Goal: Task Accomplishment & Management: Manage account settings

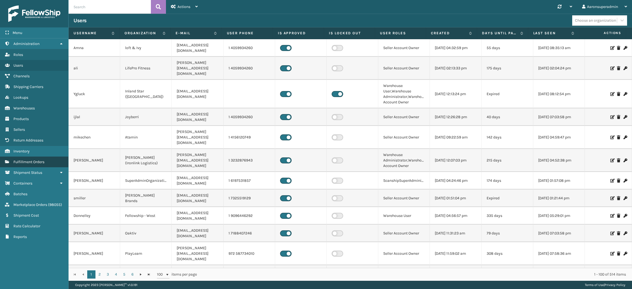
click at [41, 160] on span "Fulfillment Orders" at bounding box center [28, 162] width 31 height 5
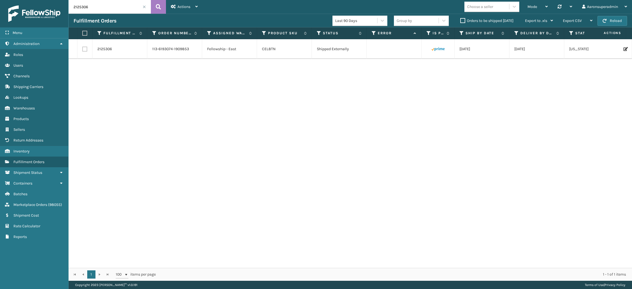
click at [98, 8] on input "2125306" at bounding box center [110, 7] width 82 height 14
paste input "SO2449503"
type input "SO2449503"
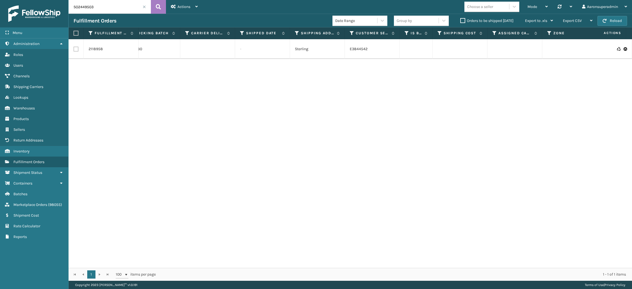
click at [617, 49] on icon at bounding box center [618, 49] width 3 height 4
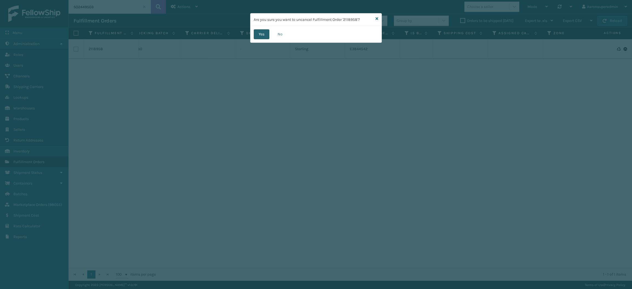
click at [254, 35] on button "Yes" at bounding box center [262, 34] width 16 height 10
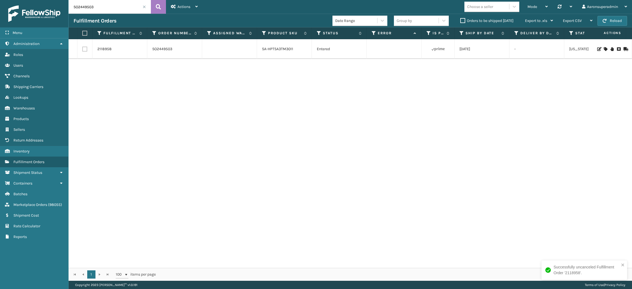
click at [623, 50] on icon at bounding box center [624, 49] width 3 height 4
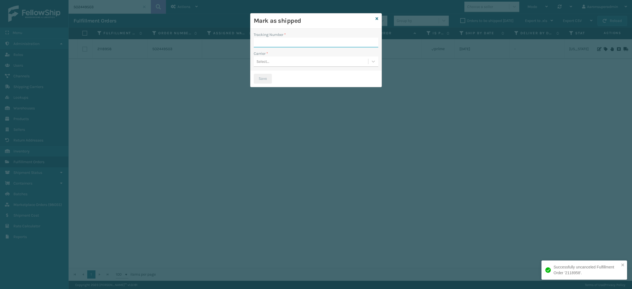
click at [297, 44] on input "Tracking Number *" at bounding box center [316, 43] width 125 height 10
click at [375, 19] on div "Mark as shipped" at bounding box center [315, 20] width 131 height 15
click at [376, 19] on icon at bounding box center [376, 19] width 3 height 4
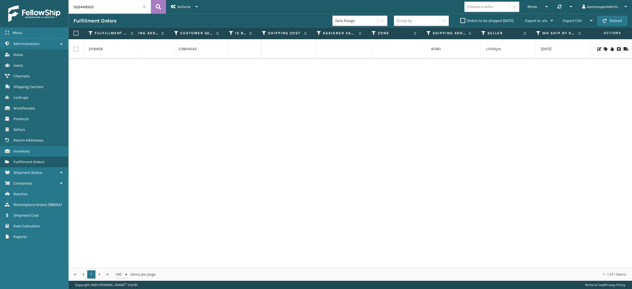
click at [465, 16] on div "Date Range Group by Orders to be shipped [DATE] Export to .xls Use ship by date…" at bounding box center [444, 21] width 225 height 14
click at [465, 18] on label "Orders to be shipped [DATE]" at bounding box center [486, 20] width 53 height 5
click at [460, 18] on input "Orders to be shipped [DATE]" at bounding box center [460, 20] width 0 height 4
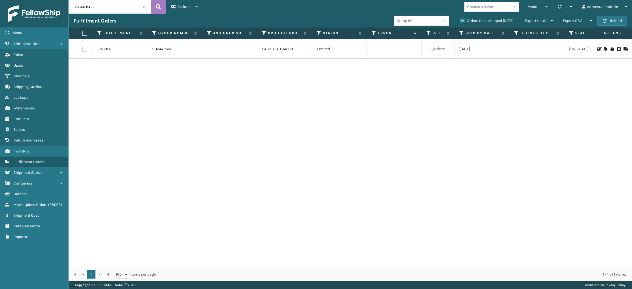
click at [144, 6] on span at bounding box center [144, 6] width 3 height 3
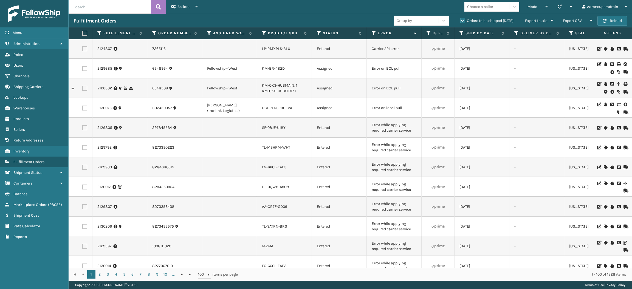
scroll to position [98, 0]
drag, startPoint x: 416, startPoint y: 153, endPoint x: 360, endPoint y: 140, distance: 58.0
copy tr "Error while applying required carrier service"
click at [100, 6] on input "text" at bounding box center [110, 7] width 82 height 14
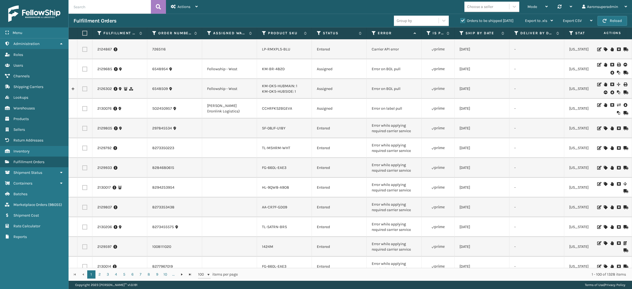
paste input "Error while applying required carrier service"
type input "Error while applying required carrier service"
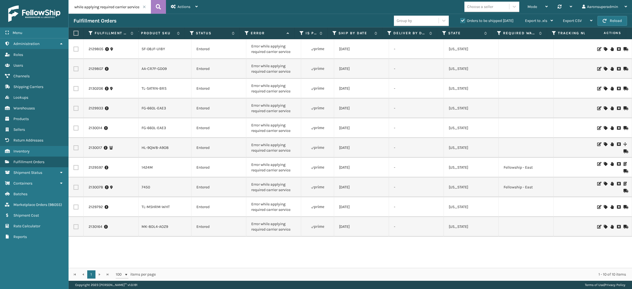
scroll to position [0, 120]
click at [75, 187] on label at bounding box center [75, 187] width 5 height 5
click at [74, 187] on input "checkbox" at bounding box center [73, 187] width 0 height 4
checkbox input "true"
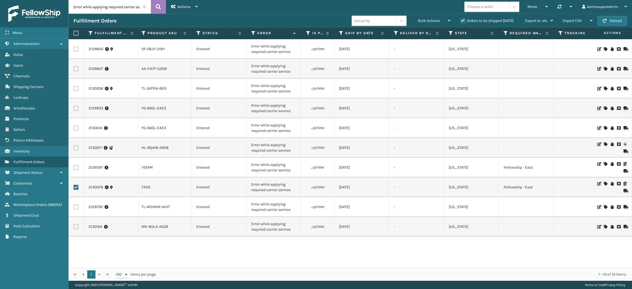
click at [75, 169] on label at bounding box center [75, 167] width 5 height 5
click at [74, 169] on input "checkbox" at bounding box center [73, 167] width 0 height 4
click at [418, 24] on div "Bulk Actions" at bounding box center [434, 21] width 32 height 14
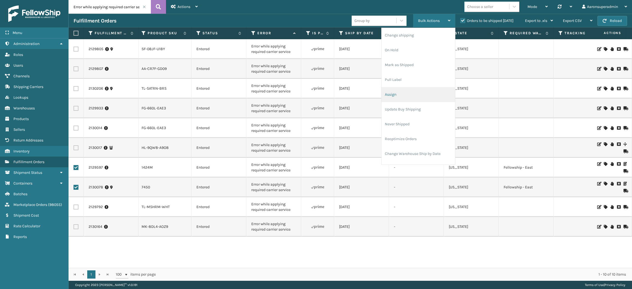
click at [397, 93] on li "Assign" at bounding box center [417, 94] width 73 height 15
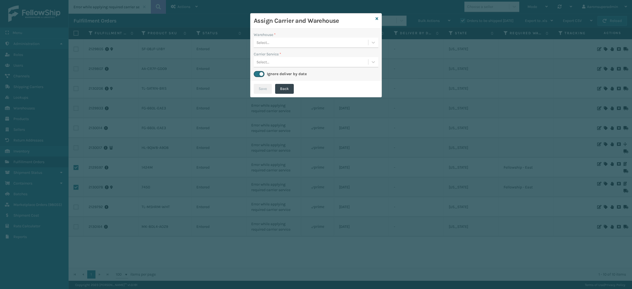
click at [298, 45] on div "Select..." at bounding box center [311, 42] width 114 height 9
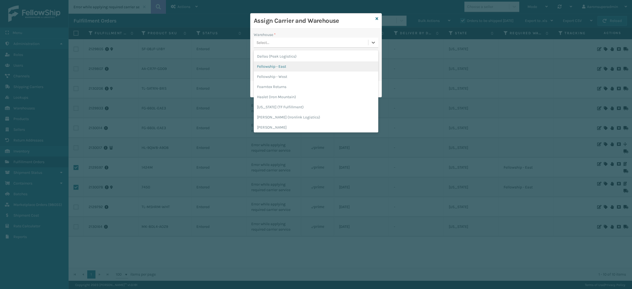
click at [293, 65] on div "Fellowship - East" at bounding box center [316, 66] width 125 height 10
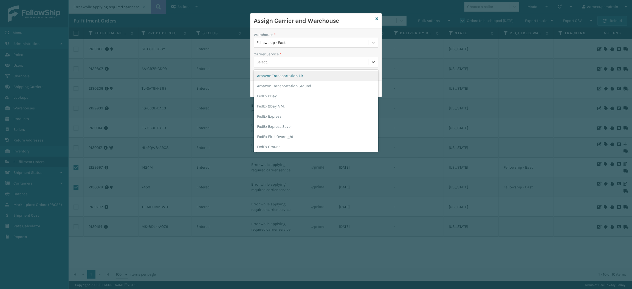
click at [287, 61] on div "Select..." at bounding box center [311, 62] width 114 height 9
click at [279, 129] on div "FedEx Home Delivery" at bounding box center [316, 130] width 125 height 10
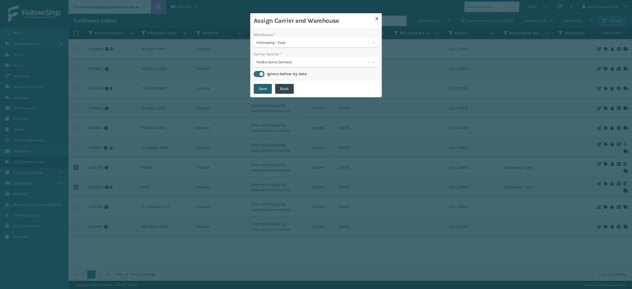
click at [263, 89] on button "Save" at bounding box center [263, 89] width 18 height 10
checkbox input "false"
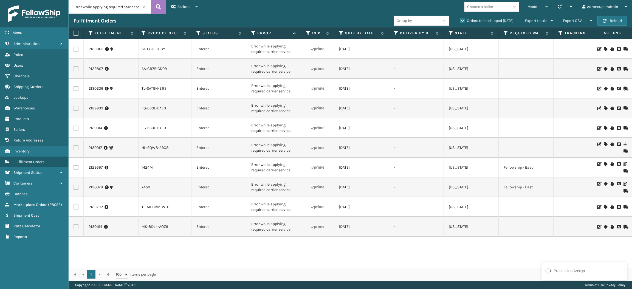
scroll to position [0, 308]
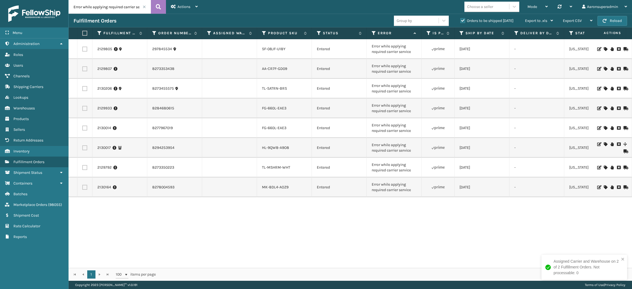
click at [86, 36] on th at bounding box center [84, 33] width 15 height 12
click at [85, 33] on label at bounding box center [83, 33] width 3 height 5
click at [83, 33] on input "checkbox" at bounding box center [82, 34] width 0 height 4
checkbox input "true"
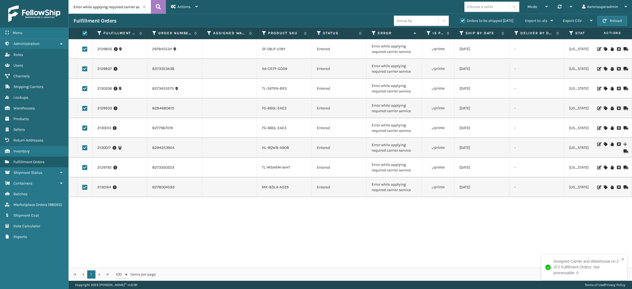
checkbox input "true"
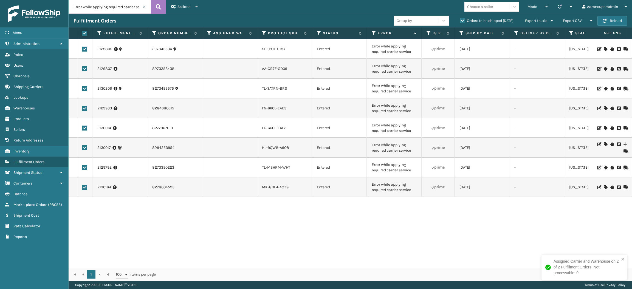
checkbox input "true"
click at [429, 21] on span "Bulk Actions" at bounding box center [429, 20] width 22 height 5
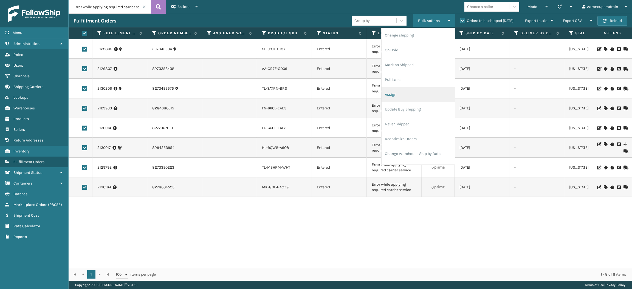
click at [395, 95] on li "Assign" at bounding box center [417, 94] width 73 height 15
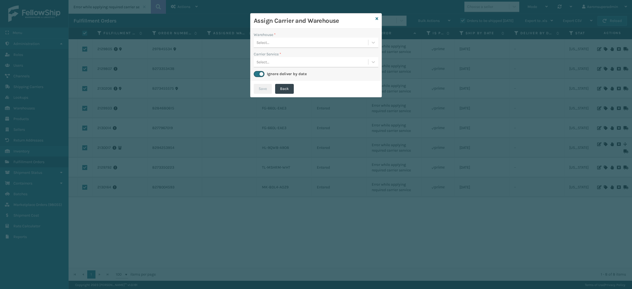
click at [280, 44] on div "Select..." at bounding box center [311, 42] width 114 height 9
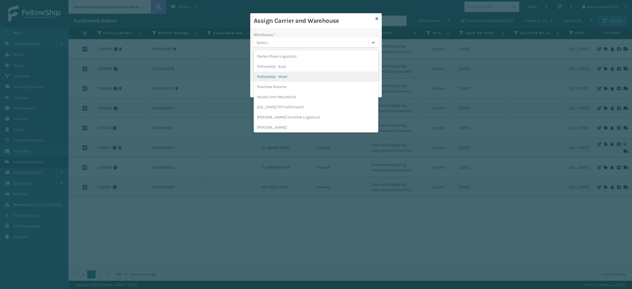
click at [275, 78] on div "Fellowship - West" at bounding box center [316, 77] width 125 height 10
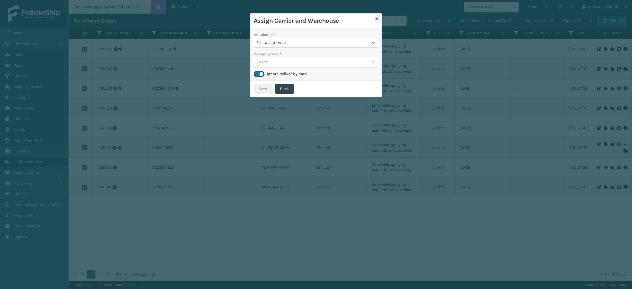
click at [264, 62] on div "Select..." at bounding box center [262, 62] width 13 height 6
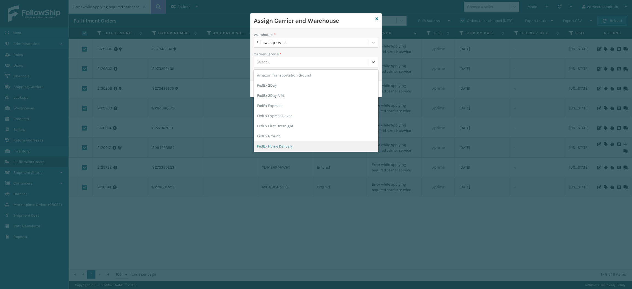
click at [272, 148] on div "FedEx Home Delivery" at bounding box center [316, 146] width 125 height 10
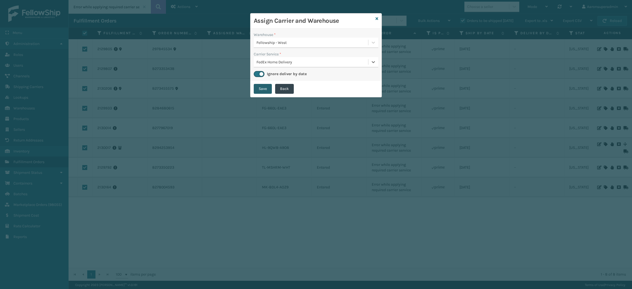
click at [259, 90] on button "Save" at bounding box center [263, 89] width 18 height 10
checkbox input "false"
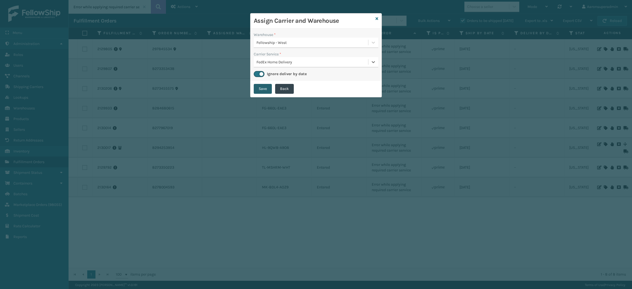
checkbox input "false"
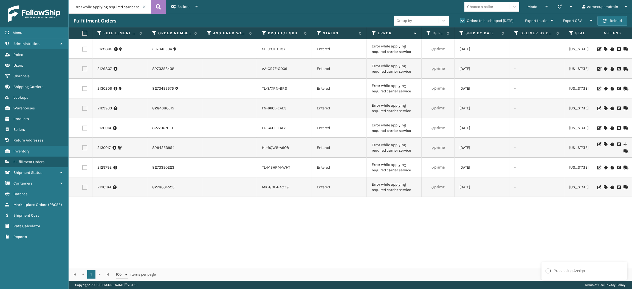
click at [144, 6] on span at bounding box center [144, 6] width 3 height 3
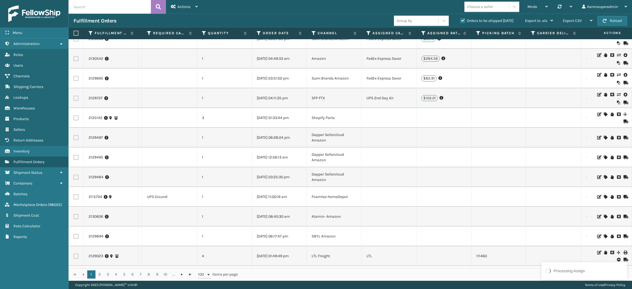
click at [617, 95] on icon at bounding box center [618, 95] width 3 height 4
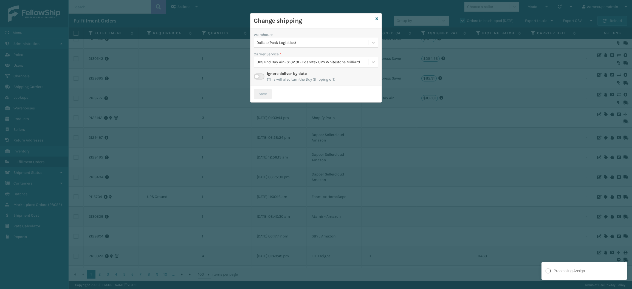
click at [313, 41] on div "Dallas (Peak Logistics)" at bounding box center [312, 43] width 112 height 6
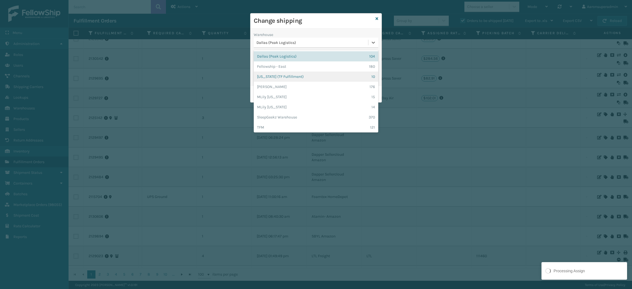
click at [284, 78] on div "[US_STATE] (TF Fulfillment) 10" at bounding box center [316, 77] width 125 height 10
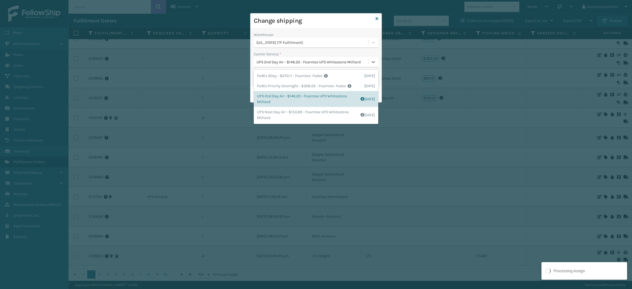
click at [278, 63] on div "UPS 2nd Day Air - $146.22 - Foamtex UPS Whitestone Milliard" at bounding box center [312, 62] width 112 height 6
click at [310, 40] on div "[US_STATE] (TF Fulfillment)" at bounding box center [312, 43] width 112 height 6
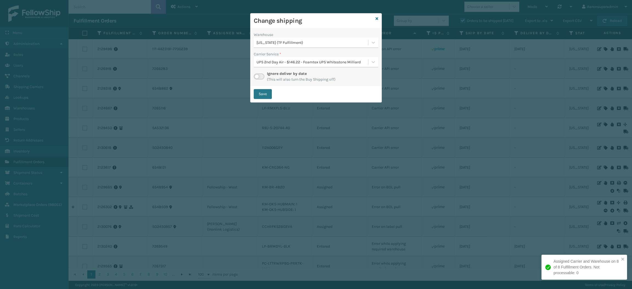
click at [379, 17] on div "Change shipping" at bounding box center [315, 20] width 131 height 15
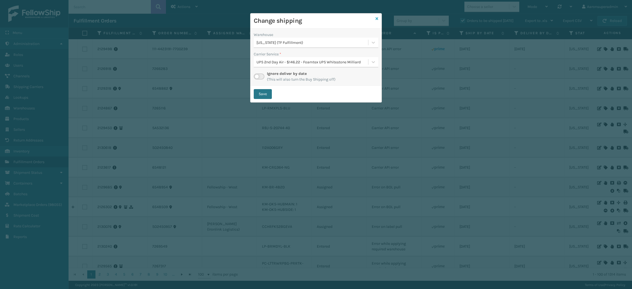
click at [376, 18] on icon at bounding box center [376, 19] width 3 height 4
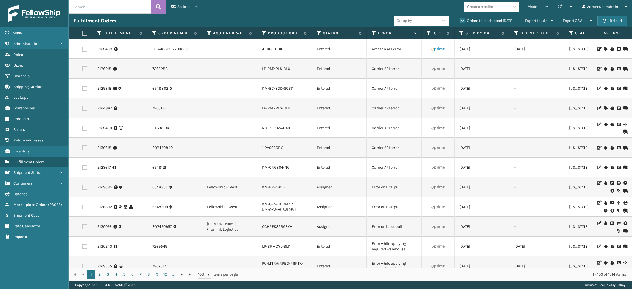
click at [96, 8] on input "text" at bounding box center [110, 7] width 82 height 14
paste input "2125306"
type input "2125306"
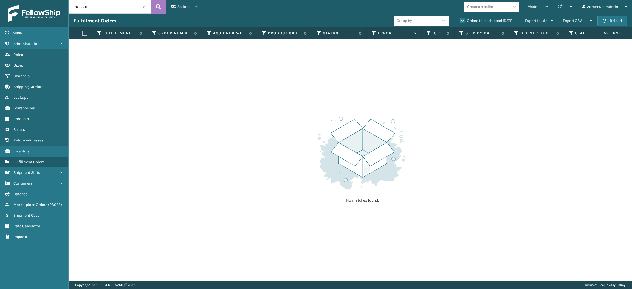
click at [468, 18] on div "Orders to be shipped [DATE]" at bounding box center [487, 21] width 65 height 7
click at [468, 21] on label "Orders to be shipped [DATE]" at bounding box center [486, 20] width 53 height 5
click at [460, 21] on input "Orders to be shipped [DATE]" at bounding box center [460, 20] width 0 height 4
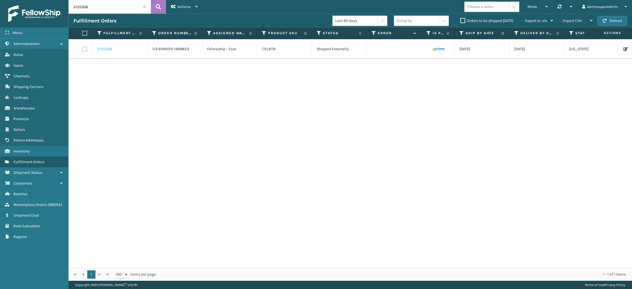
click at [103, 47] on link "2125306" at bounding box center [104, 48] width 15 height 5
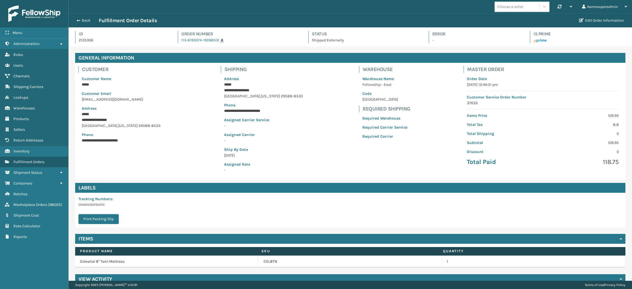
scroll to position [9, 0]
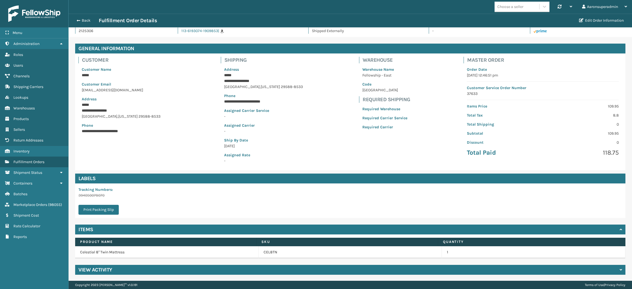
click at [99, 273] on div "View Activity" at bounding box center [350, 270] width 550 height 10
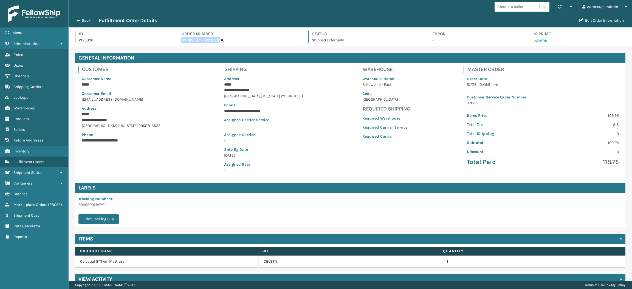
drag, startPoint x: 177, startPoint y: 39, endPoint x: 228, endPoint y: 43, distance: 50.9
click at [228, 43] on div "Id 2125306 Order Number 113-6193074-1909853 | Status Shipped Externally Error -…" at bounding box center [350, 39] width 550 height 16
drag, startPoint x: 197, startPoint y: 41, endPoint x: 193, endPoint y: 41, distance: 3.9
copy span "113-6193074-1909853 |"
drag, startPoint x: 98, startPoint y: 43, endPoint x: 77, endPoint y: 42, distance: 20.8
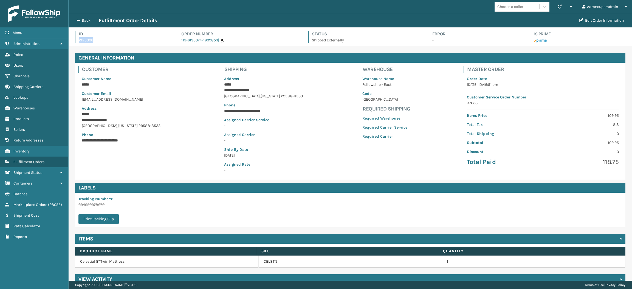
click at [77, 42] on div "Id 2125306" at bounding box center [121, 37] width 93 height 12
copy p "2125306"
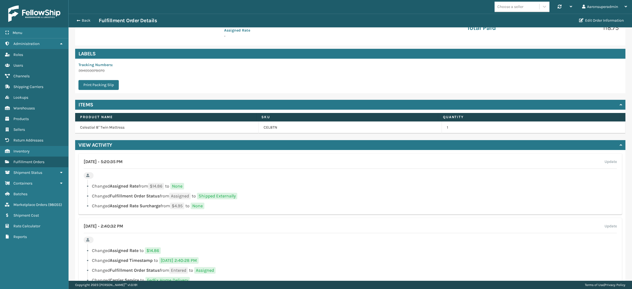
scroll to position [174, 0]
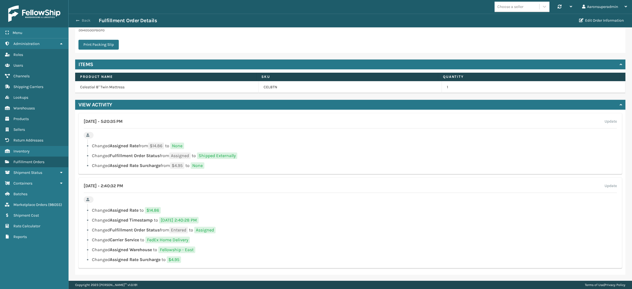
click at [86, 20] on button "Back" at bounding box center [85, 20] width 25 height 5
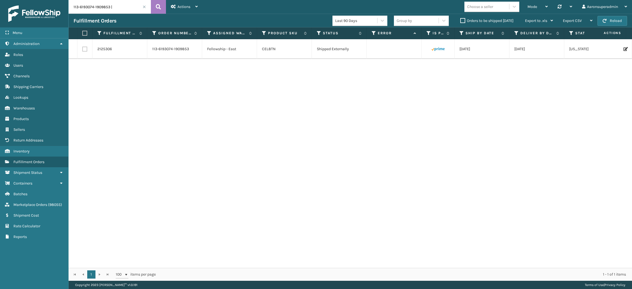
click at [124, 7] on input "113-6193074-1909853 |" at bounding box center [110, 7] width 82 height 14
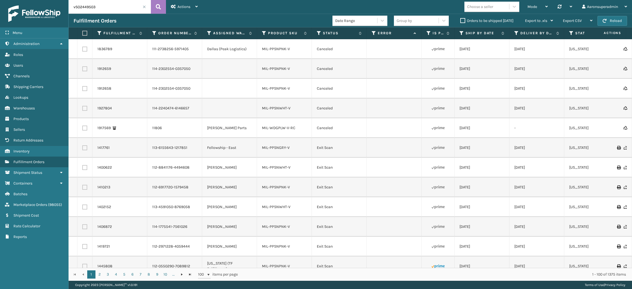
click at [82, 10] on input "vSO2449503" at bounding box center [110, 7] width 82 height 14
type input "SO2449503"
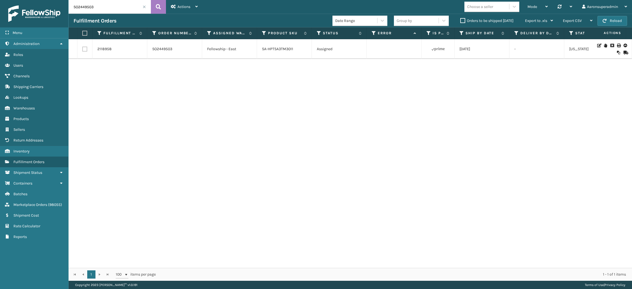
click at [623, 51] on icon at bounding box center [624, 53] width 3 height 4
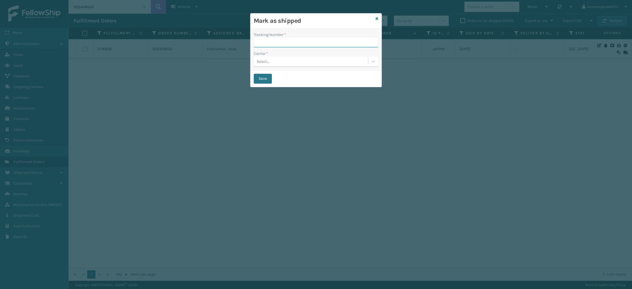
click at [268, 41] on input "Tracking Number *" at bounding box center [316, 43] width 125 height 10
paste input "100576234170"
type input "100576234170"
click at [271, 63] on div "Select..." at bounding box center [311, 61] width 114 height 9
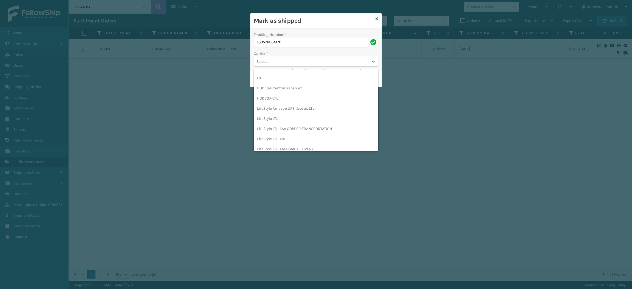
scroll to position [49, 0]
click at [299, 115] on div "LifeStyle LTL" at bounding box center [316, 118] width 125 height 10
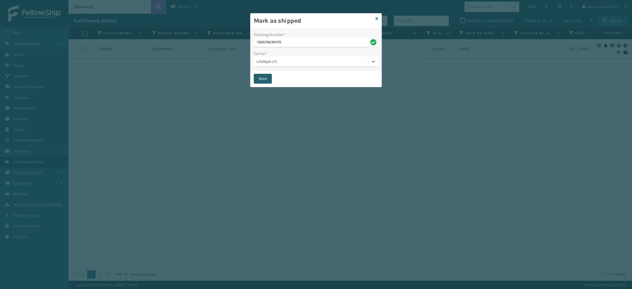
click at [259, 76] on button "Save" at bounding box center [263, 79] width 18 height 10
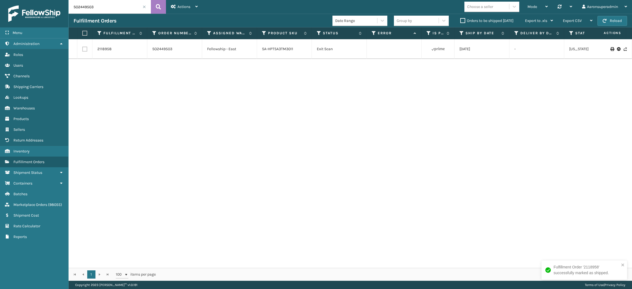
click at [96, 10] on input "SO2449503" at bounding box center [110, 7] width 82 height 14
click at [462, 20] on label "Orders to be shipped [DATE]" at bounding box center [486, 20] width 53 height 5
click at [460, 20] on input "Orders to be shipped [DATE]" at bounding box center [460, 20] width 0 height 4
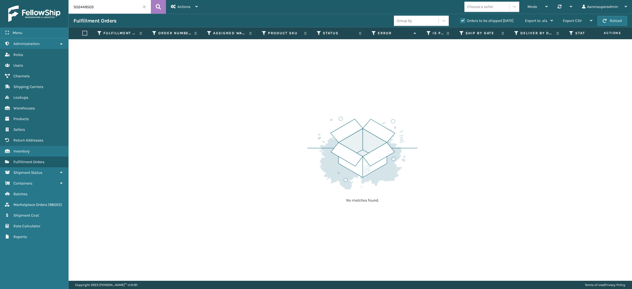
click at [128, 10] on input "SO2449503" at bounding box center [110, 7] width 82 height 14
paste input "DP-WPFS1204"
type input "DP-WPFS1204"
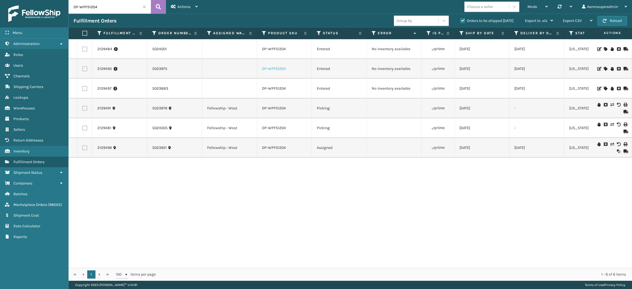
click at [277, 68] on link "DP-WPFS1204" at bounding box center [274, 68] width 24 height 5
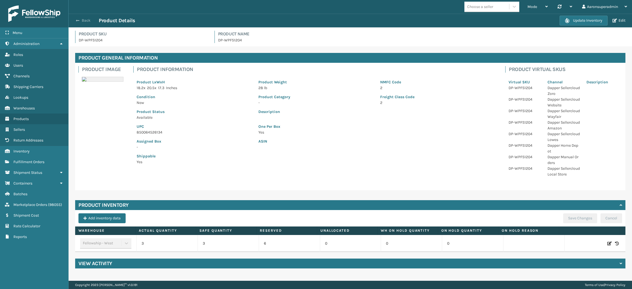
click at [82, 21] on button "Back" at bounding box center [85, 20] width 25 height 5
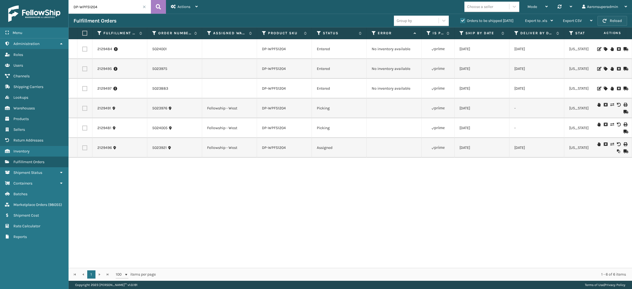
click at [609, 16] on button "Reload" at bounding box center [612, 21] width 30 height 10
click at [142, 6] on input "DP-WPFS1204" at bounding box center [110, 7] width 82 height 14
click at [144, 8] on span at bounding box center [144, 6] width 3 height 3
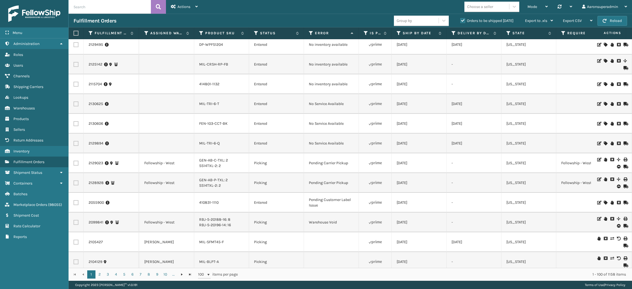
scroll to position [0, 62]
click at [604, 104] on icon at bounding box center [605, 104] width 3 height 4
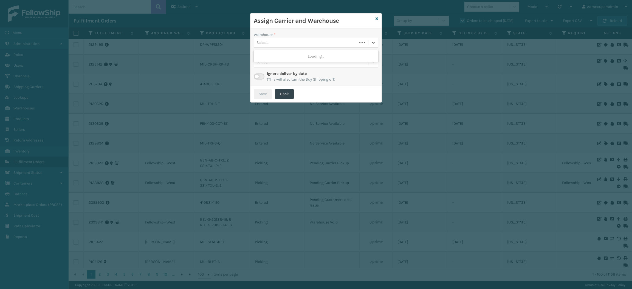
click at [328, 46] on div "Select..." at bounding box center [305, 42] width 103 height 9
click at [285, 69] on div "TFM" at bounding box center [316, 66] width 125 height 10
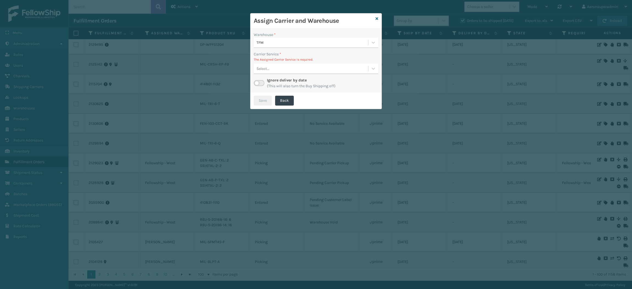
click at [269, 70] on div "Select..." at bounding box center [311, 68] width 114 height 9
click at [270, 68] on div "Select..." at bounding box center [311, 68] width 114 height 9
click at [261, 84] on label at bounding box center [259, 83] width 11 height 6
click at [257, 84] on input "checkbox" at bounding box center [256, 82] width 4 height 4
checkbox input "true"
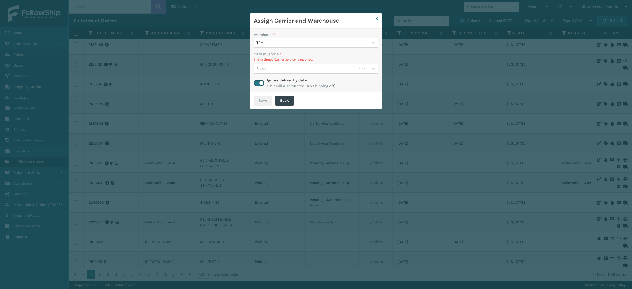
click at [279, 71] on div "Select..." at bounding box center [305, 68] width 103 height 9
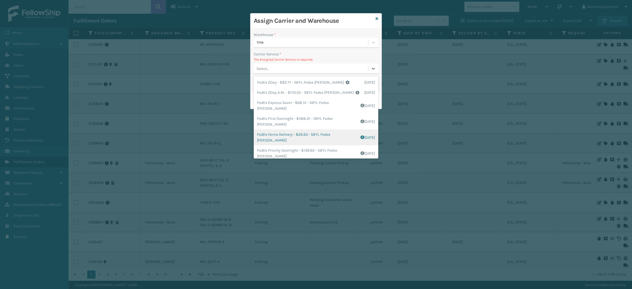
click at [271, 136] on div "FedEx Home Delivery - $26.63 - SBYL Fedex [PERSON_NAME] Shipping Cost $12.63 Su…" at bounding box center [316, 137] width 125 height 16
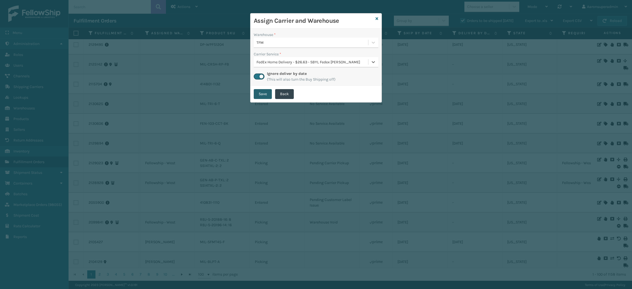
click at [261, 97] on button "Save" at bounding box center [263, 94] width 18 height 10
